Goal: Task Accomplishment & Management: Use online tool/utility

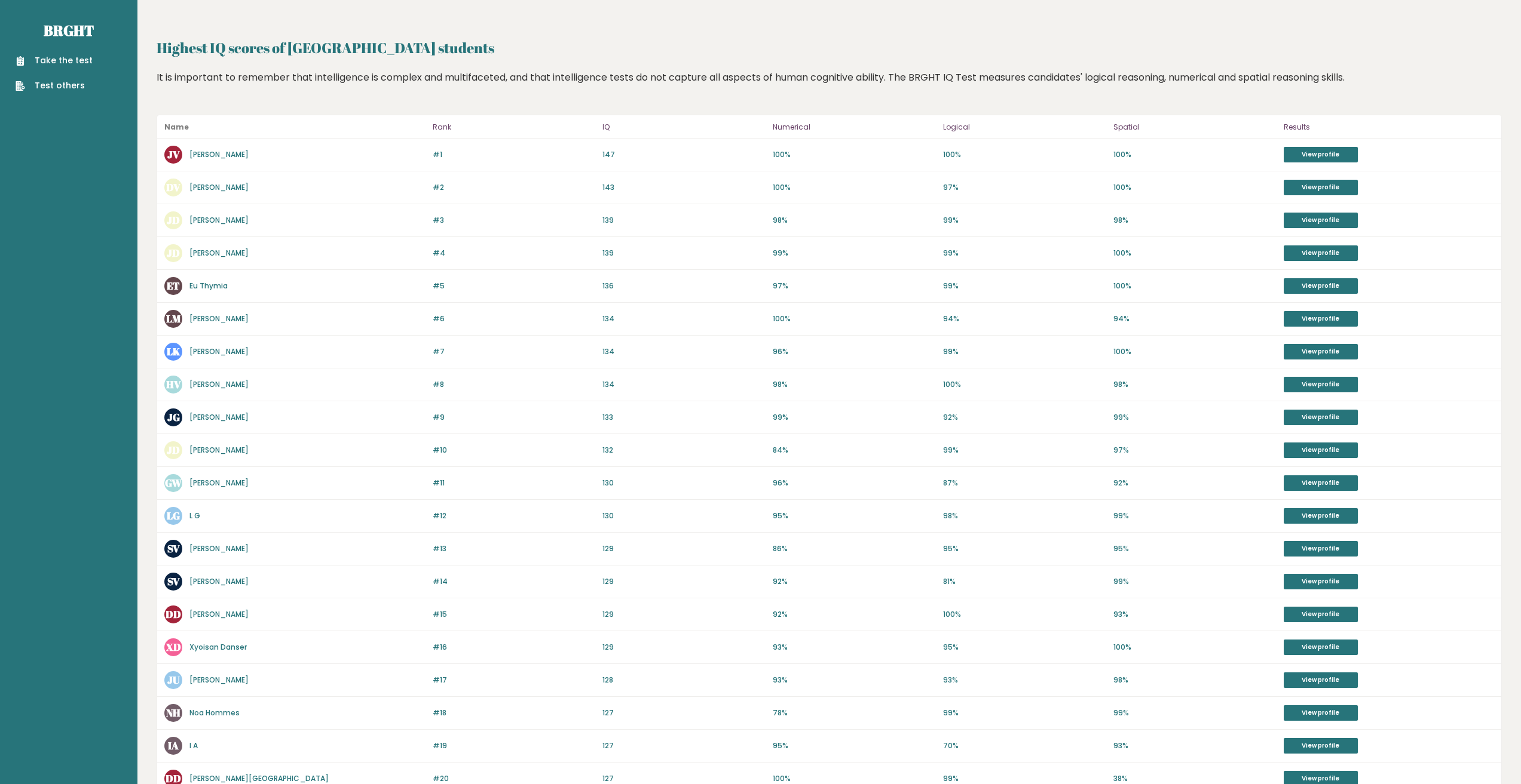
click at [64, 57] on link "Take the test" at bounding box center [54, 60] width 77 height 12
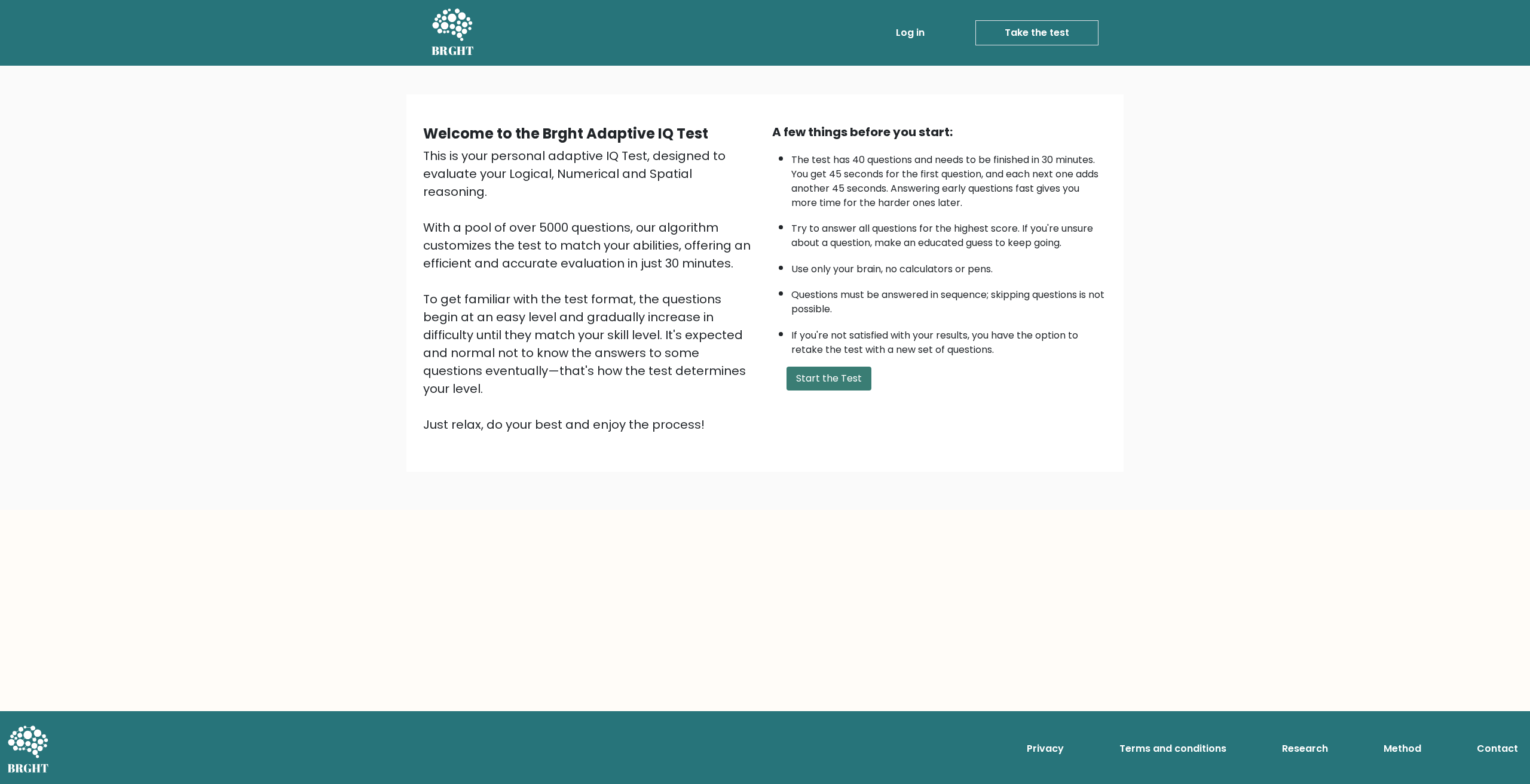
drag, startPoint x: 837, startPoint y: 373, endPoint x: 818, endPoint y: 373, distance: 19.0
click at [836, 373] on button "Start the Test" at bounding box center [829, 378] width 85 height 24
